Goal: Task Accomplishment & Management: Use online tool/utility

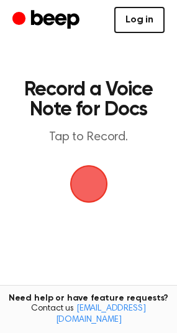
click at [147, 31] on link "Log in" at bounding box center [140, 20] width 50 height 26
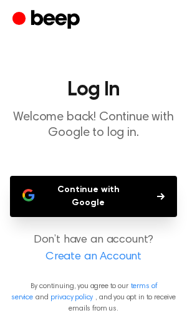
click at [126, 191] on button "Continue with Google" at bounding box center [93, 196] width 167 height 41
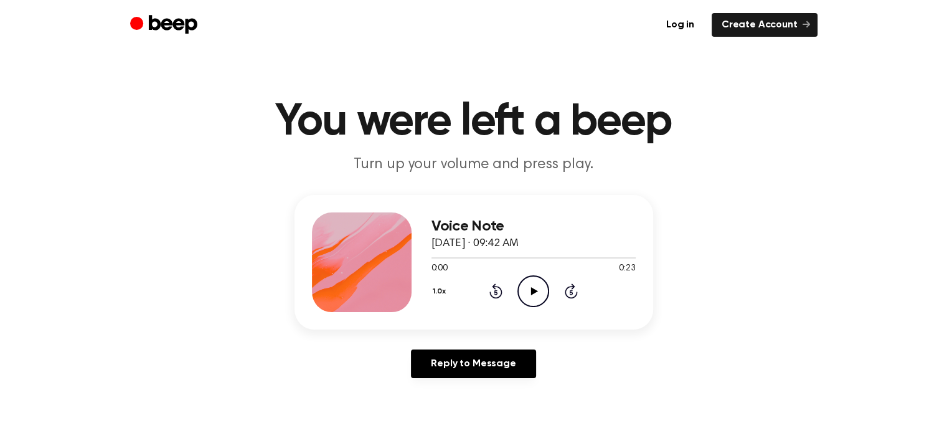
click at [542, 288] on icon "Play Audio" at bounding box center [534, 291] width 32 height 32
click at [542, 288] on icon "Pause Audio" at bounding box center [534, 291] width 32 height 32
